Goal: Task Accomplishment & Management: Manage account settings

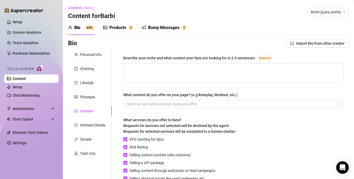
scroll to position [35, 0]
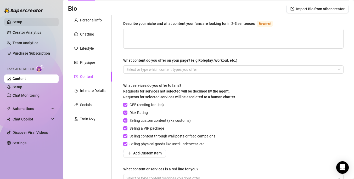
click at [20, 23] on link "Setup" at bounding box center [18, 22] width 10 height 4
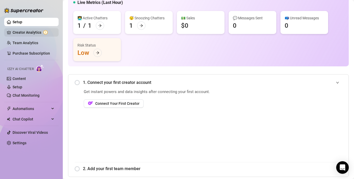
click at [24, 32] on link "Creator Analytics" at bounding box center [34, 32] width 42 height 8
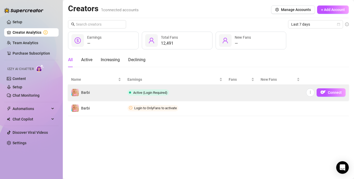
click at [94, 92] on td "Barbi" at bounding box center [96, 93] width 56 height 16
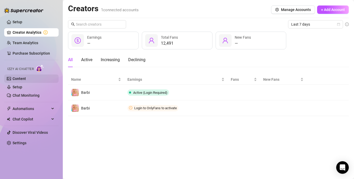
click at [21, 78] on link "Content" at bounding box center [19, 79] width 13 height 4
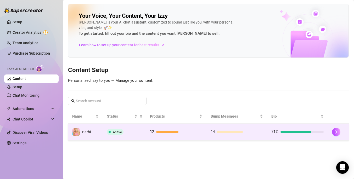
click at [161, 127] on td "12" at bounding box center [176, 132] width 61 height 17
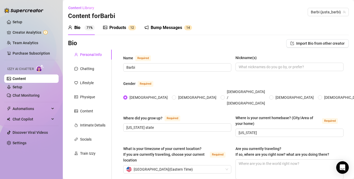
type textarea "im a very artistic person, i enjoy to make things by hand like shirts and other…"
type textarea "I was raised a country girl on a cattle ranch"
click at [121, 29] on div "Products" at bounding box center [118, 28] width 17 height 6
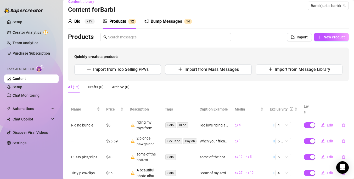
scroll to position [6, 0]
click at [161, 23] on div "Bump Messages" at bounding box center [166, 22] width 31 height 6
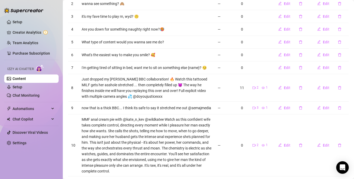
scroll to position [146, 0]
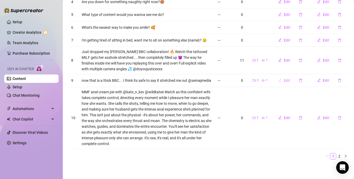
click at [288, 81] on span "Edit" at bounding box center [287, 81] width 7 height 4
type textarea "now that is a thick BBC... I think its safe to say it stretched me out @semajme…"
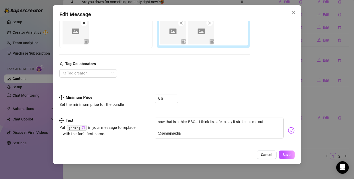
scroll to position [68, 0]
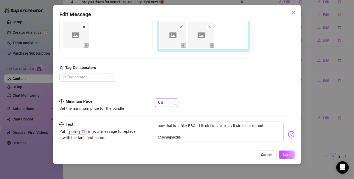
click at [170, 103] on input "0" at bounding box center [169, 103] width 17 height 8
type input "20"
click at [290, 154] on span "Save" at bounding box center [287, 155] width 8 height 4
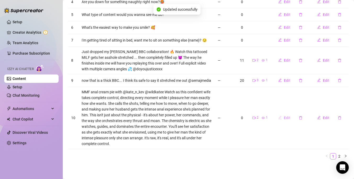
click at [286, 118] on span "Edit" at bounding box center [287, 118] width 7 height 4
type textarea "MMF anal cream pie with @kate_n_kev @wildkatee Watch as this confident wife tak…"
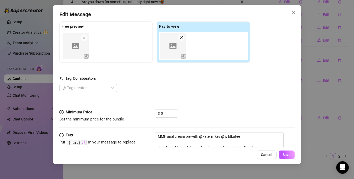
scroll to position [58, 0]
click at [169, 110] on input "0" at bounding box center [169, 113] width 17 height 8
click at [183, 99] on div "Media Add Media from Vault Free preview Pay to view Tag Collaborators @ Tag cre…" at bounding box center [177, 53] width 236 height 111
click at [167, 113] on input at bounding box center [169, 113] width 17 height 8
click at [90, 87] on div at bounding box center [86, 87] width 50 height 7
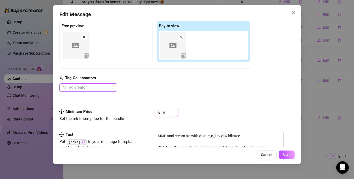
type input "15"
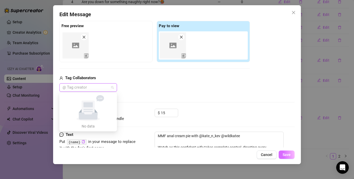
click at [285, 155] on span "Save" at bounding box center [287, 155] width 8 height 4
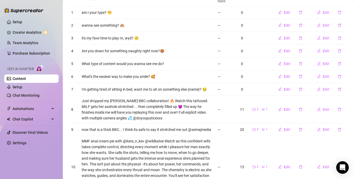
scroll to position [96, 0]
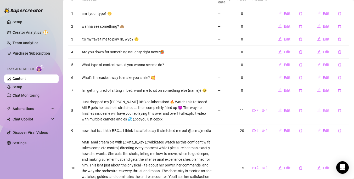
click at [321, 109] on icon "edit" at bounding box center [320, 111] width 4 height 4
type textarea "Just dropped my [PERSON_NAME] BBC collaboration! 🔥 Watch this tattooed MILF get…"
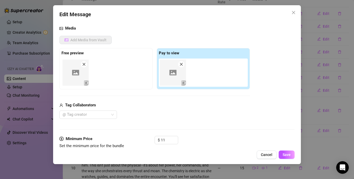
scroll to position [36, 0]
